Goal: Task Accomplishment & Management: Complete application form

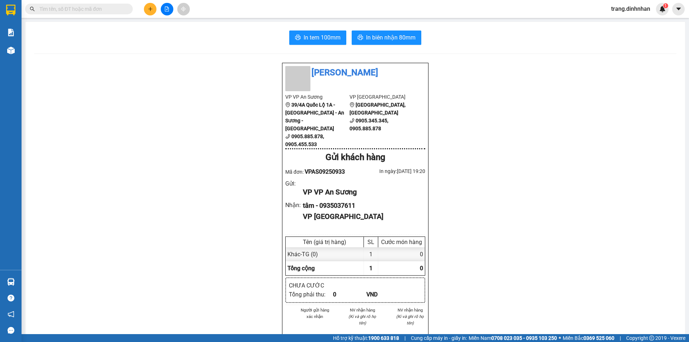
click at [150, 9] on icon "plus" at bounding box center [150, 9] width 0 height 4
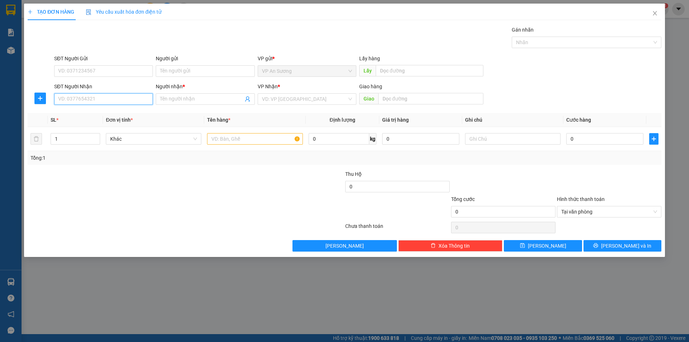
click at [86, 96] on input "SĐT Người Nhận" at bounding box center [103, 98] width 99 height 11
type input "0763787747"
click at [187, 102] on input "Người nhận *" at bounding box center [201, 99] width 83 height 8
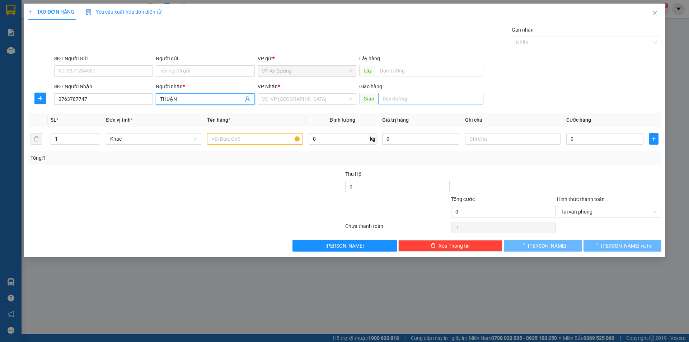
type input "THUẬN"
click at [395, 99] on input "text" at bounding box center [430, 98] width 105 height 11
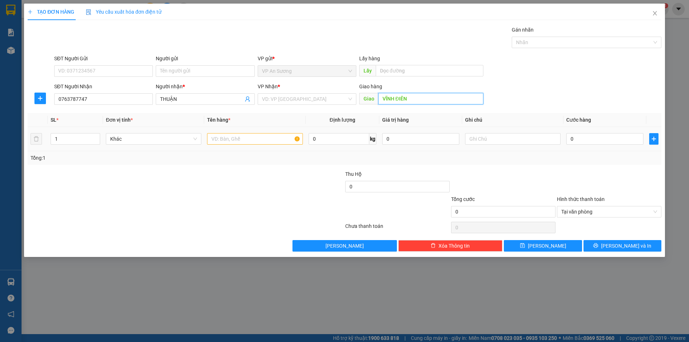
type input "VĨNH ĐIÊN"
click at [241, 138] on input "text" at bounding box center [254, 138] width 95 height 11
type input "VA LY"
click at [585, 141] on input "0" at bounding box center [604, 138] width 77 height 11
type input "1"
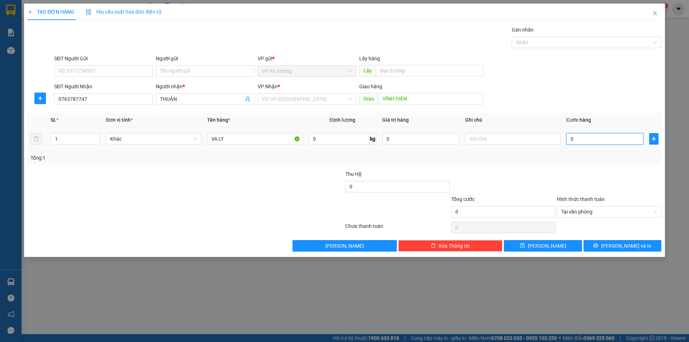
type input "1"
type input "10"
type input "100"
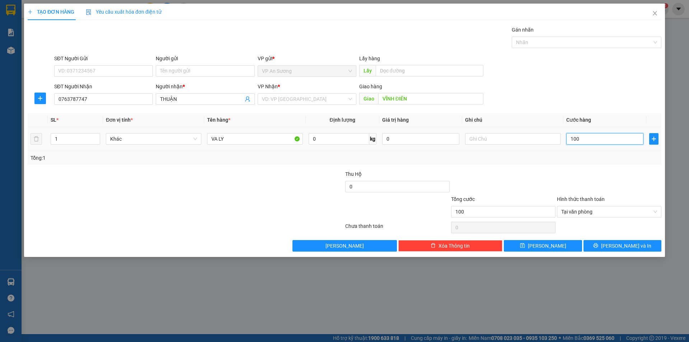
type input "1.000"
type input "10.000"
type input "100.000"
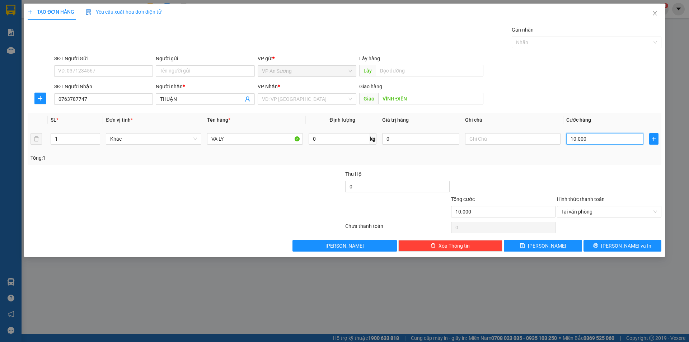
type input "100.000"
click at [625, 247] on span "[PERSON_NAME] và In" at bounding box center [626, 246] width 50 height 8
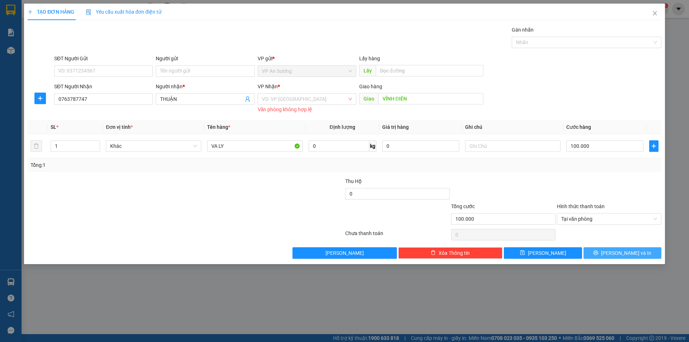
click at [616, 254] on span "[PERSON_NAME] và In" at bounding box center [626, 253] width 50 height 8
click at [297, 100] on input "search" at bounding box center [304, 99] width 85 height 11
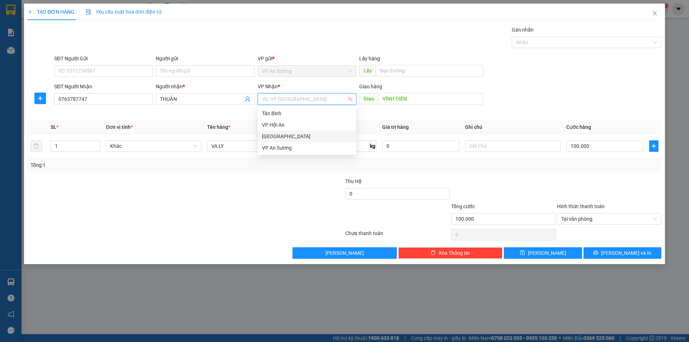
click at [279, 137] on div "[GEOGRAPHIC_DATA]" at bounding box center [307, 136] width 90 height 8
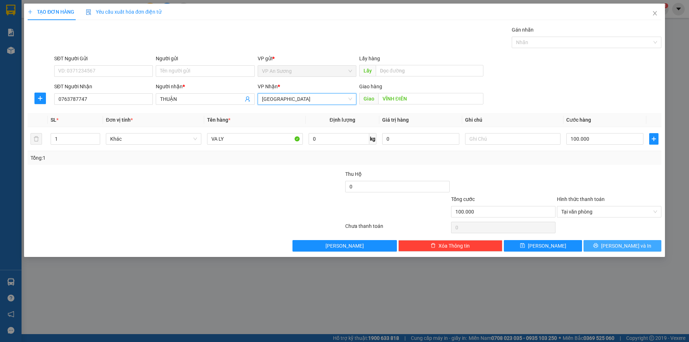
click at [631, 246] on span "[PERSON_NAME] và In" at bounding box center [626, 246] width 50 height 8
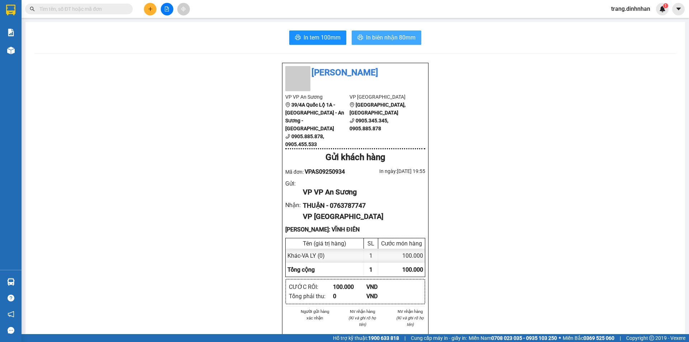
click at [390, 39] on span "In biên nhận 80mm" at bounding box center [390, 37] width 49 height 9
